Goal: Task Accomplishment & Management: Manage account settings

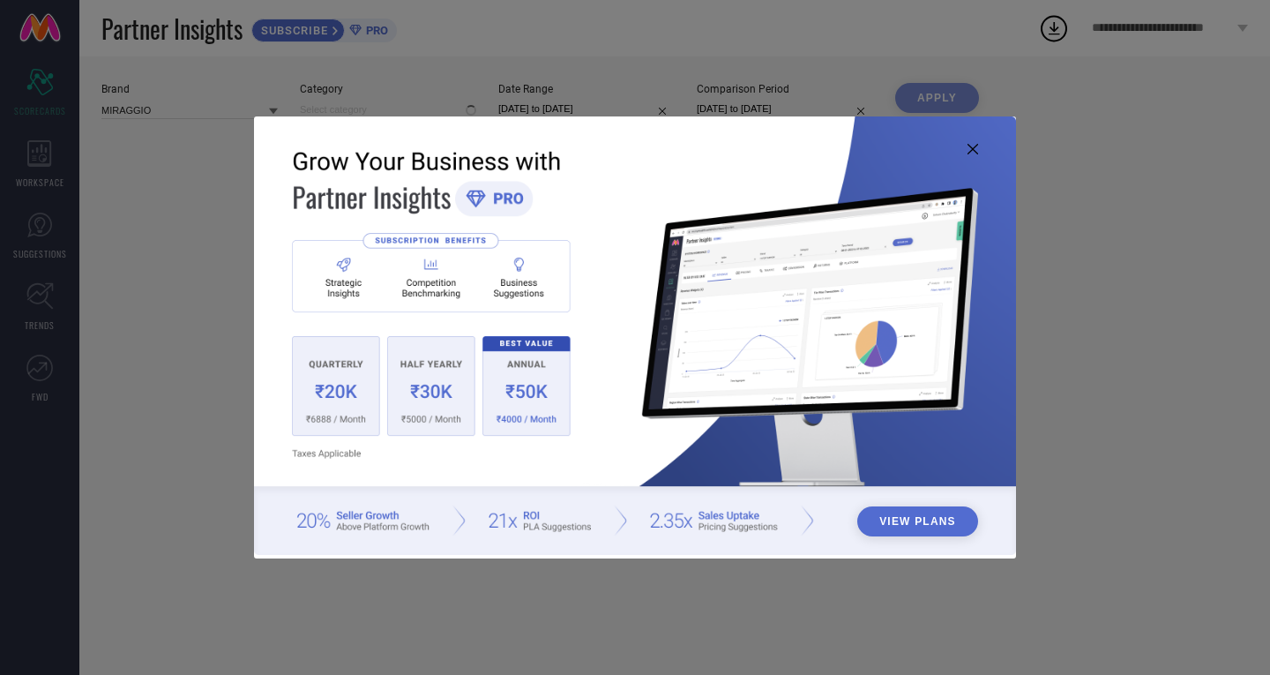
type input "All"
click at [983, 152] on img at bounding box center [635, 335] width 762 height 438
click at [975, 149] on icon at bounding box center [973, 149] width 11 height 11
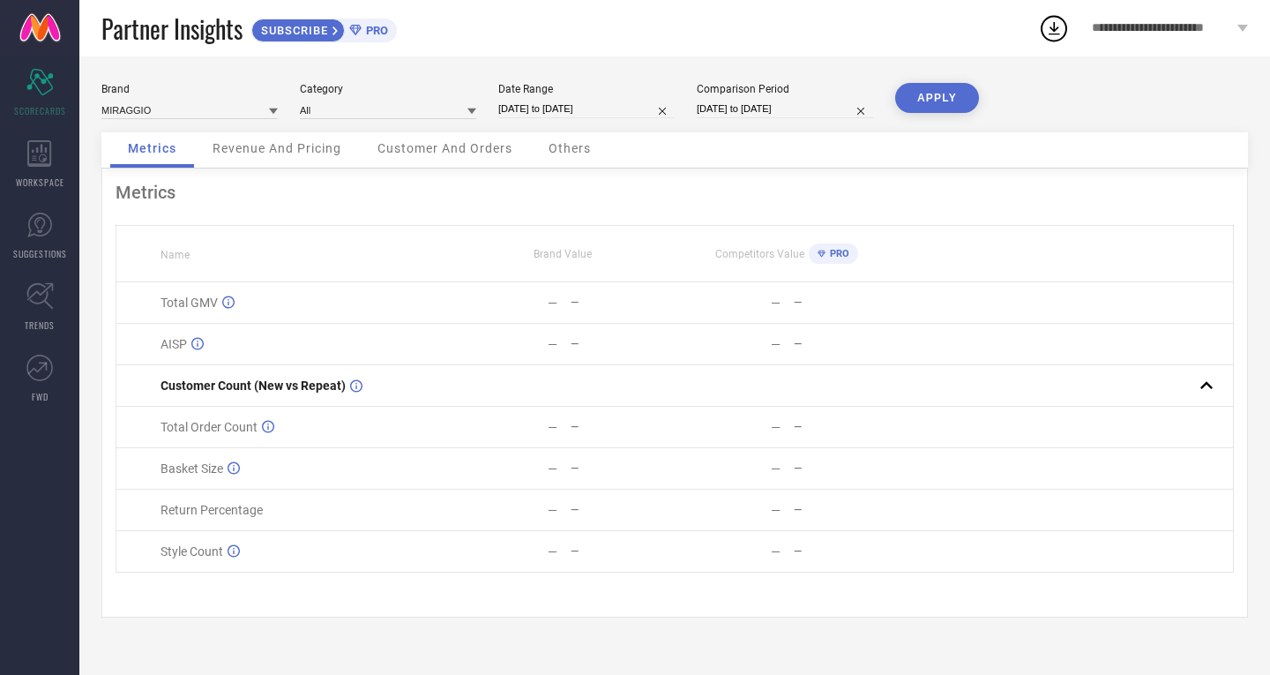
click at [1182, 19] on div "**********" at bounding box center [1170, 28] width 200 height 56
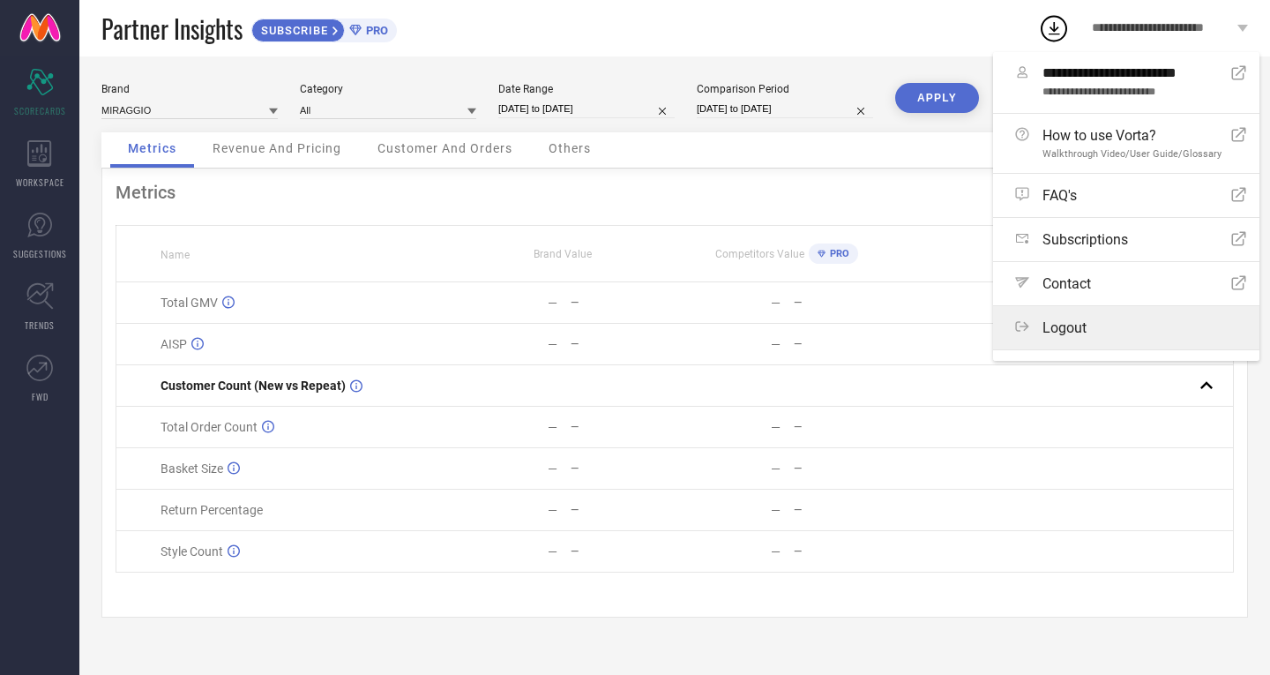
click at [1072, 331] on span "Logout" at bounding box center [1065, 327] width 44 height 17
click at [0, 0] on button "Logout" at bounding box center [0, 0] width 0 height 0
